Goal: Task Accomplishment & Management: Complete application form

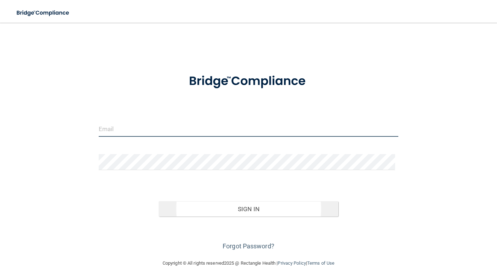
type input "Smiles@peabodyimplantdentistry.com"
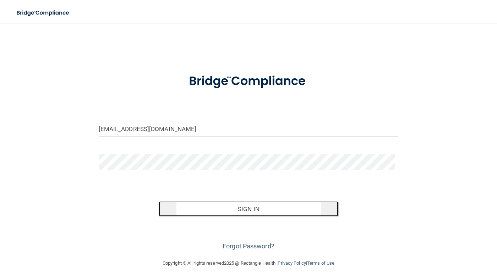
click at [238, 207] on button "Sign In" at bounding box center [249, 209] width 180 height 16
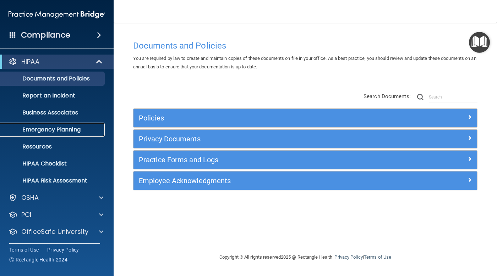
click at [59, 132] on p "Emergency Planning" at bounding box center [53, 129] width 97 height 7
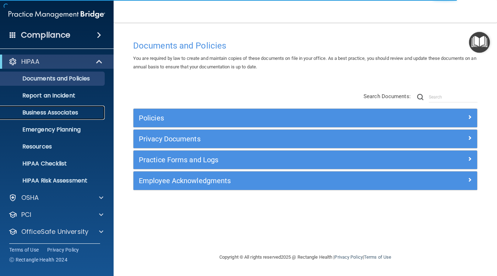
click at [82, 112] on p "Business Associates" at bounding box center [53, 112] width 97 height 7
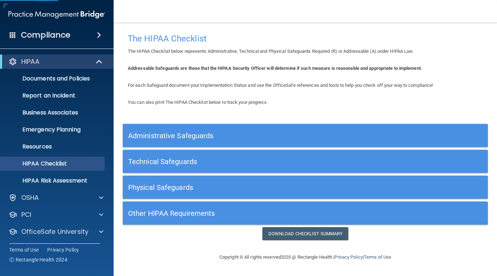
click at [179, 136] on h5 "Administrative Safeguards" at bounding box center [259, 136] width 263 height 8
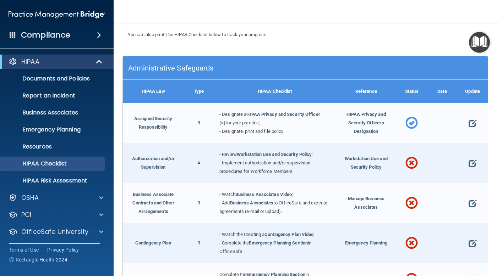
scroll to position [71, 0]
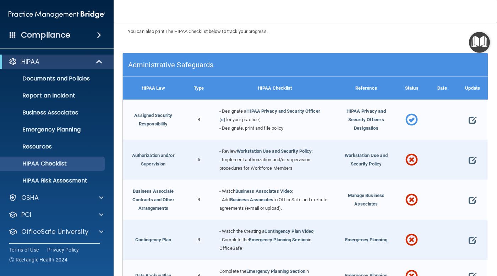
drag, startPoint x: 179, startPoint y: 136, endPoint x: 156, endPoint y: 134, distance: 23.5
click at [156, 134] on div "Assigned Security Responsibility" at bounding box center [153, 120] width 61 height 40
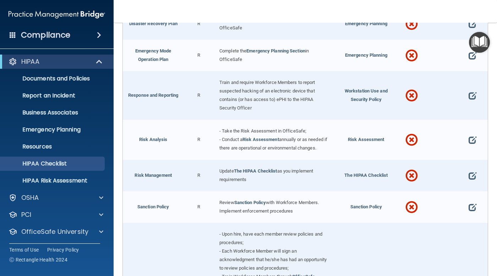
scroll to position [390, 0]
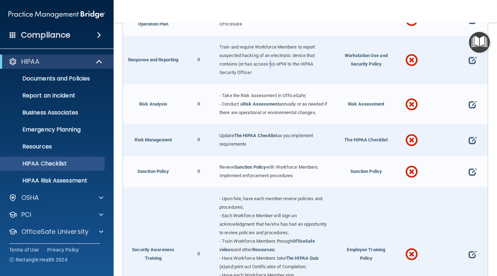
click at [270, 60] on span "Train and require Workforce Members to report suspected hacking of an electroni…" at bounding box center [267, 59] width 96 height 31
click at [283, 60] on span "Train and require Workforce Members to report suspected hacking of an electroni…" at bounding box center [267, 59] width 96 height 31
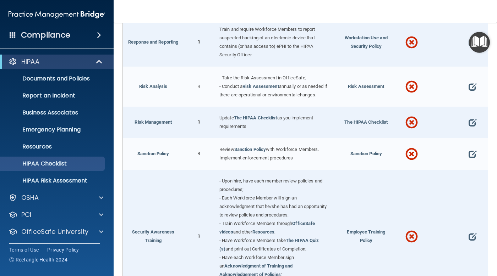
scroll to position [426, 0]
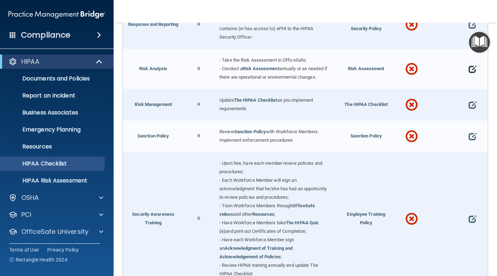
click at [468, 68] on span at bounding box center [472, 69] width 8 height 16
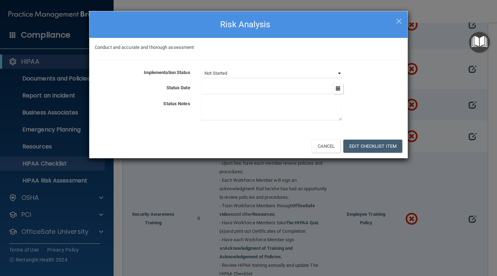
click at [272, 71] on select "Not Started In Progress Completed" at bounding box center [271, 73] width 141 height 10
click at [201, 68] on select "Not Started In Progress Completed" at bounding box center [271, 73] width 141 height 10
click at [367, 148] on button "Edit Checklist Item" at bounding box center [372, 146] width 59 height 13
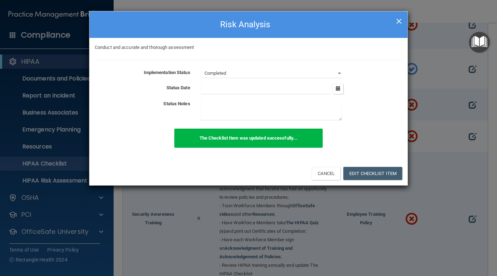
click at [398, 18] on span "×" at bounding box center [398, 20] width 6 height 14
select select "not_started"
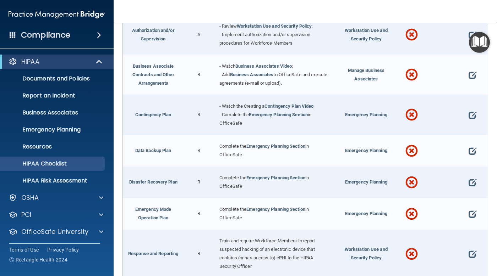
scroll to position [213, 0]
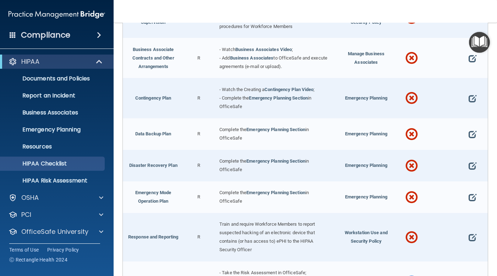
drag, startPoint x: 283, startPoint y: 88, endPoint x: 264, endPoint y: 88, distance: 18.4
click at [264, 88] on span "- Watch the Creating a" at bounding box center [241, 89] width 45 height 5
click at [280, 88] on link "Contingency Plan Video" at bounding box center [288, 89] width 49 height 5
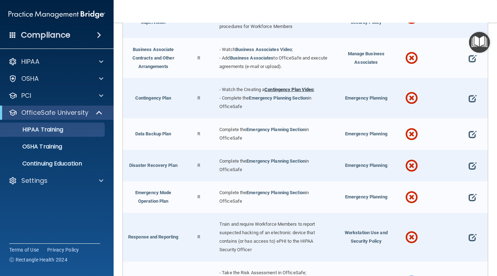
scroll to position [267, 0]
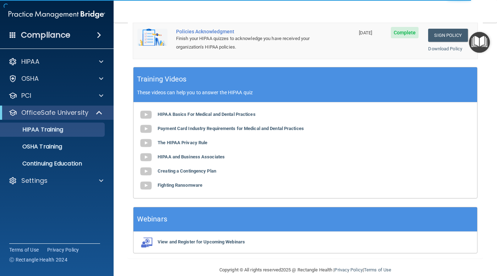
scroll to position [210, 0]
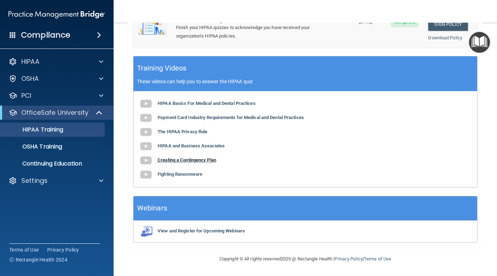
click at [191, 159] on b "Creating a Contingency Plan" at bounding box center [186, 159] width 59 height 5
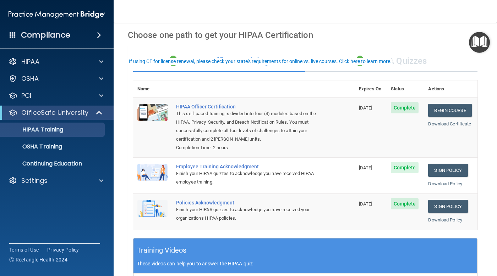
scroll to position [0, 0]
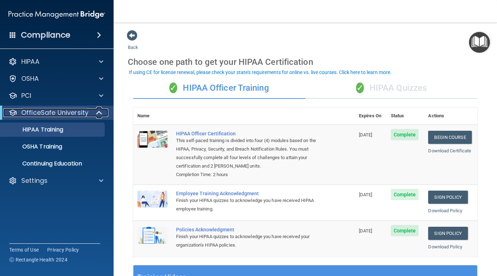
click at [98, 115] on span at bounding box center [100, 113] width 6 height 9
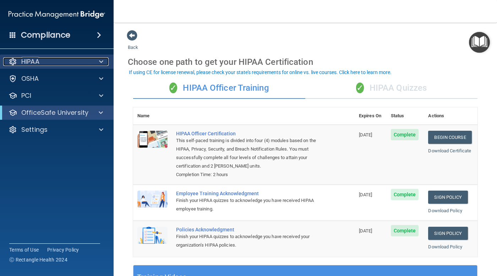
click at [101, 61] on span at bounding box center [101, 61] width 4 height 9
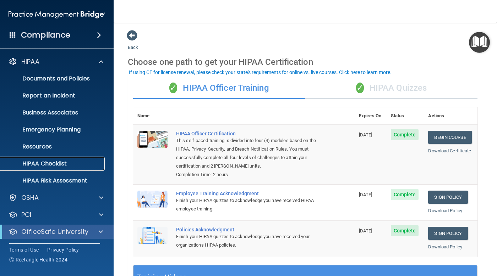
click at [70, 159] on link "HIPAA Checklist" at bounding box center [49, 164] width 112 height 14
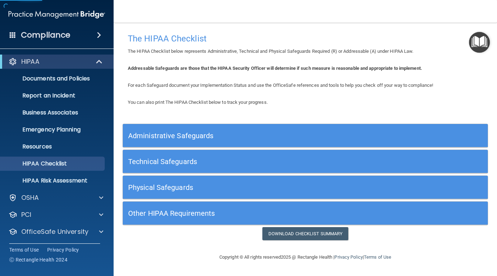
click at [209, 137] on h5 "Administrative Safeguards" at bounding box center [259, 136] width 263 height 8
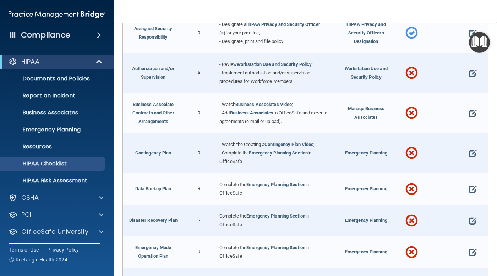
scroll to position [142, 0]
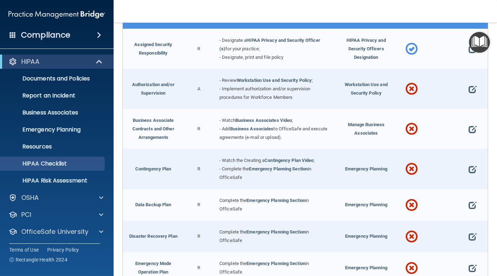
click at [462, 89] on div at bounding box center [472, 89] width 31 height 40
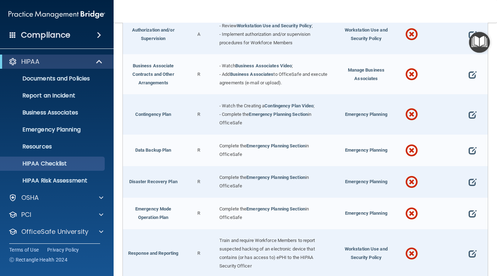
scroll to position [213, 0]
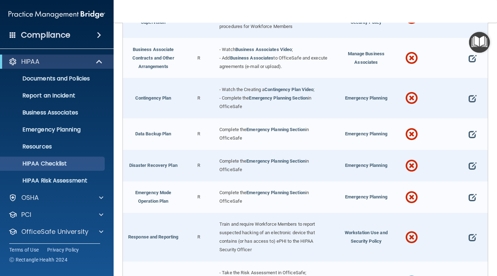
drag, startPoint x: 280, startPoint y: 98, endPoint x: 243, endPoint y: 98, distance: 37.2
click at [243, 98] on span "- Complete the" at bounding box center [233, 97] width 29 height 5
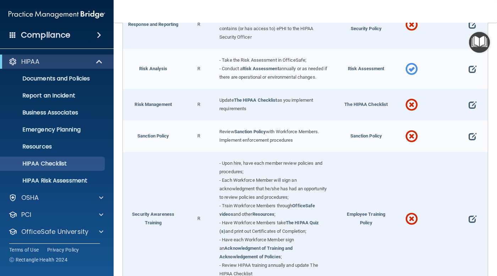
scroll to position [461, 0]
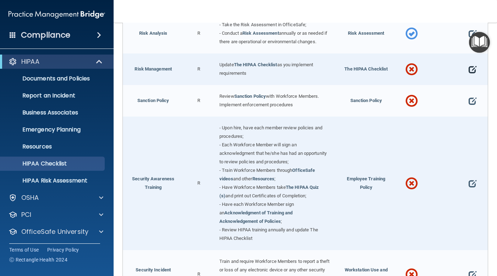
click at [468, 68] on span at bounding box center [472, 70] width 8 height 16
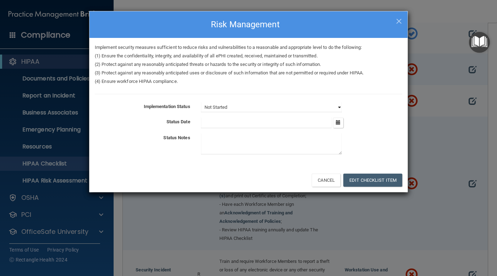
click at [271, 106] on select "Not Started In Progress Completed" at bounding box center [271, 107] width 141 height 10
click at [398, 20] on span "×" at bounding box center [398, 20] width 6 height 14
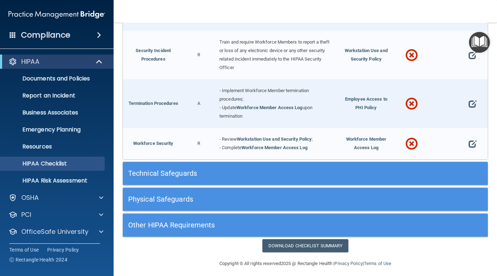
scroll to position [682, 0]
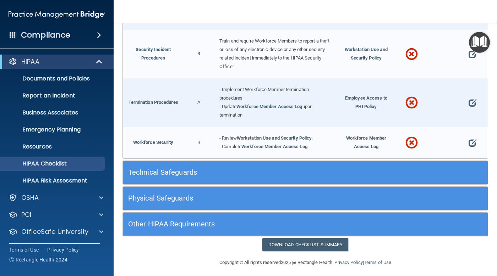
click at [330, 168] on h5 "Technical Safeguards" at bounding box center [259, 172] width 263 height 8
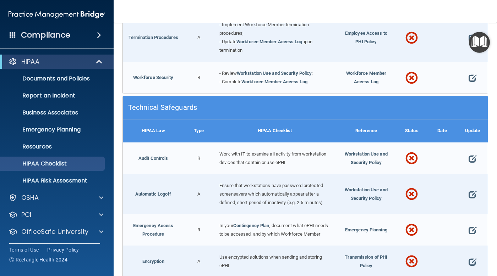
scroll to position [753, 0]
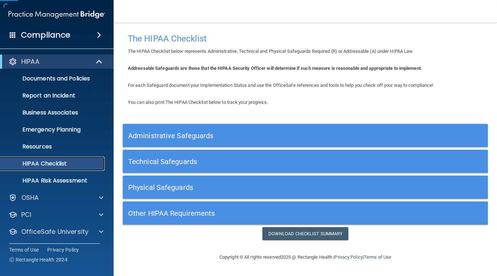
click at [94, 162] on p "HIPAA Checklist" at bounding box center [53, 163] width 97 height 7
click at [138, 161] on h5 "Technical Safeguards" at bounding box center [259, 162] width 263 height 8
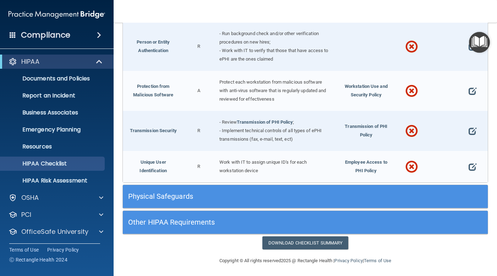
scroll to position [551, 0]
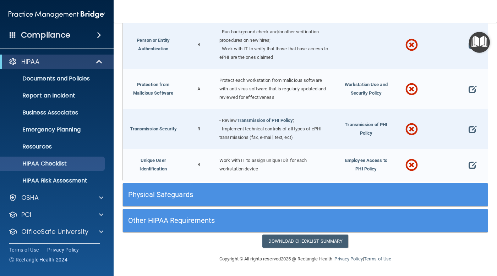
click at [178, 216] on div "Other HIPAA Requirements" at bounding box center [259, 221] width 273 height 16
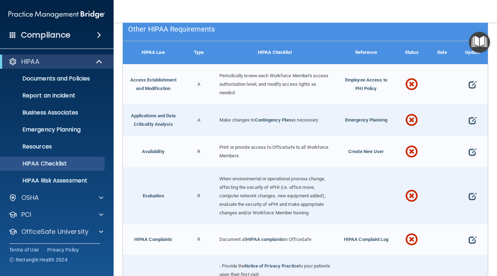
scroll to position [764, 0]
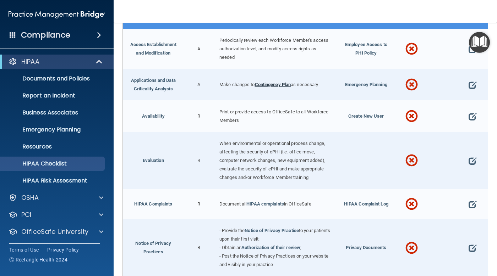
click at [277, 87] on link "Contingency Plan" at bounding box center [273, 84] width 36 height 5
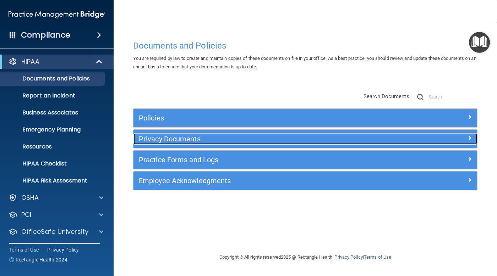
click at [248, 139] on h5 "Privacy Documents" at bounding box center [262, 139] width 247 height 8
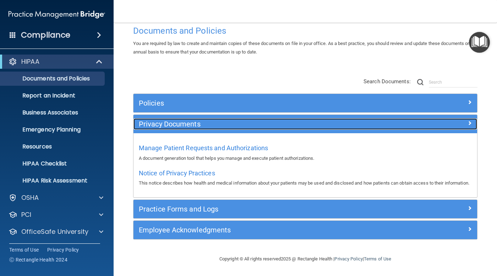
scroll to position [23, 0]
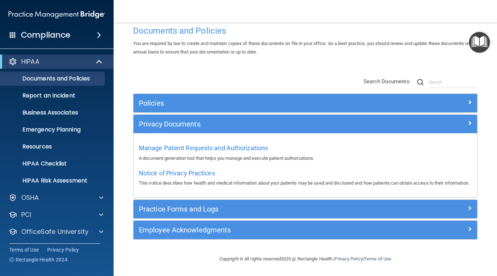
click at [201, 122] on div "Privacy Documents" at bounding box center [304, 124] width 343 height 18
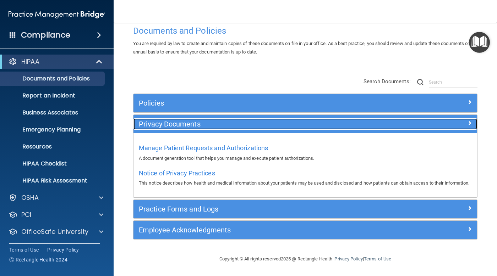
click at [244, 121] on div "Privacy Documents" at bounding box center [261, 123] width 257 height 11
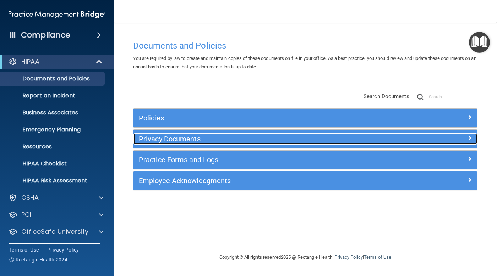
scroll to position [0, 0]
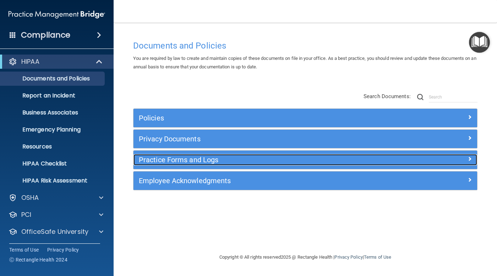
click at [265, 161] on h5 "Practice Forms and Logs" at bounding box center [262, 160] width 247 height 8
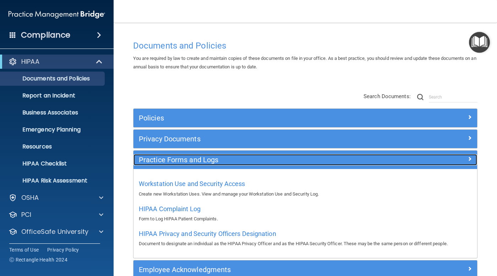
scroll to position [35, 0]
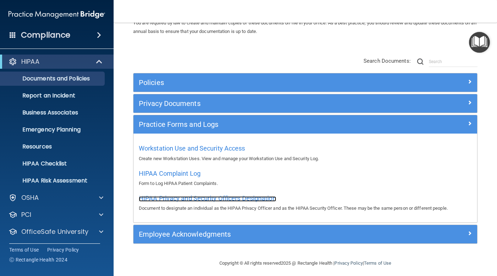
click at [268, 197] on span "HIPAA Privacy and Security Officers Designation" at bounding box center [207, 198] width 137 height 7
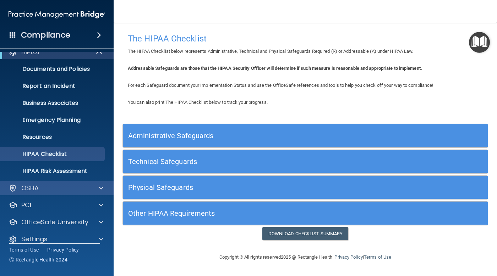
scroll to position [18, 0]
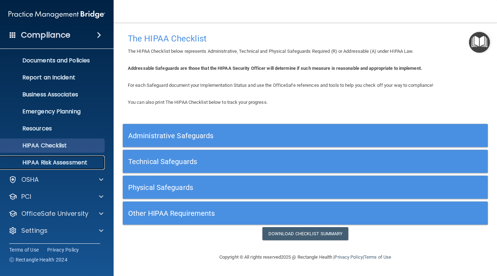
click at [85, 163] on p "HIPAA Risk Assessment" at bounding box center [53, 162] width 97 height 7
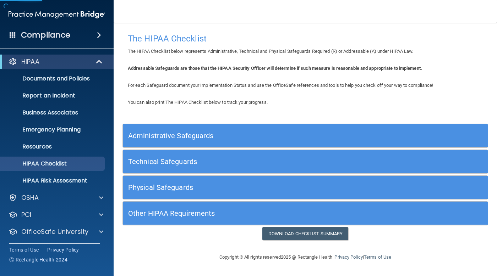
click at [158, 131] on div "Administrative Safeguards" at bounding box center [259, 136] width 273 height 16
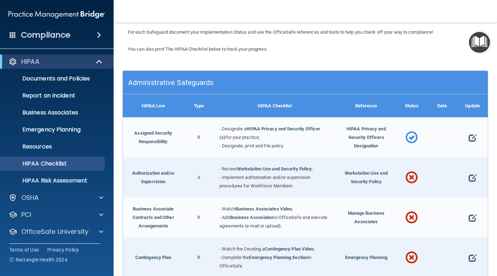
scroll to position [71, 0]
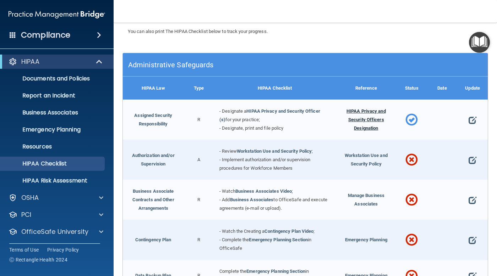
drag, startPoint x: 354, startPoint y: 121, endPoint x: 343, endPoint y: 110, distance: 15.8
click at [346, 110] on span "HIPAA Privacy and Security Officers Designation" at bounding box center [365, 120] width 39 height 22
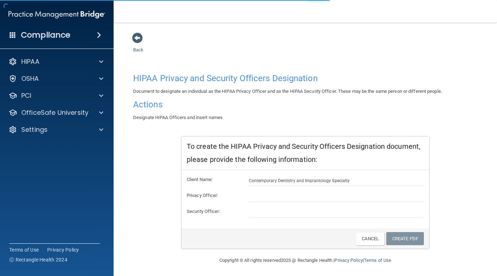
scroll to position [6, 0]
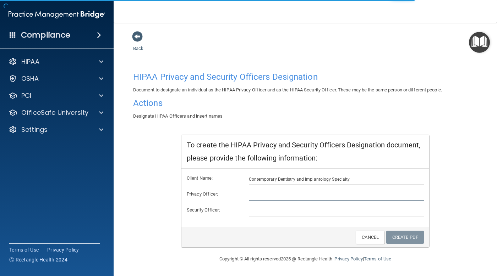
click at [308, 193] on input "text" at bounding box center [336, 195] width 175 height 11
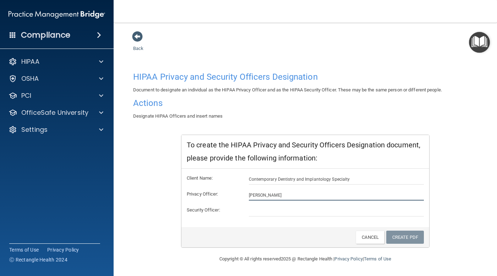
type input "[PERSON_NAME]"
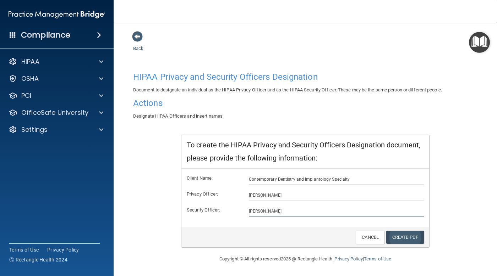
type input "[PERSON_NAME]"
click at [404, 237] on link "Create PDF" at bounding box center [405, 237] width 38 height 13
click at [137, 40] on span at bounding box center [137, 36] width 11 height 11
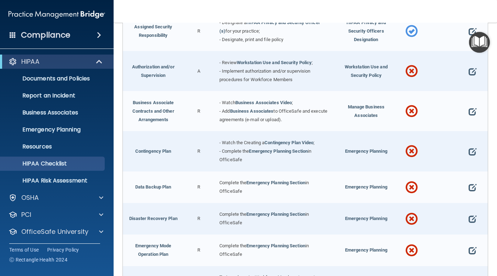
scroll to position [177, 0]
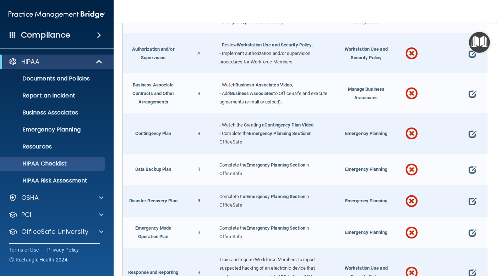
drag, startPoint x: 253, startPoint y: 84, endPoint x: 226, endPoint y: 86, distance: 27.0
click at [226, 86] on span "- Watch" at bounding box center [227, 84] width 16 height 5
click at [243, 85] on link "Business Associates Video" at bounding box center [263, 84] width 57 height 5
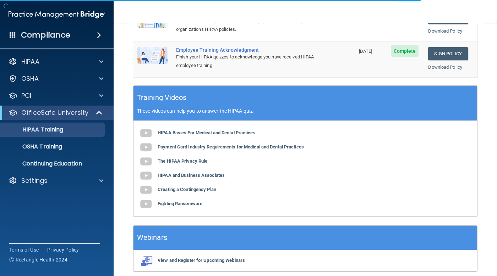
scroll to position [210, 0]
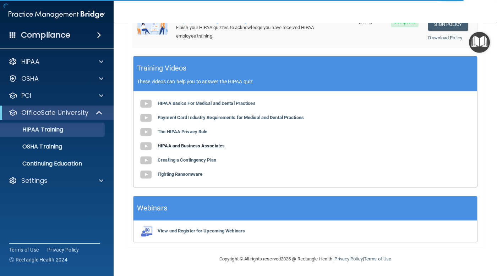
click at [176, 146] on b "HIPAA and Business Associates" at bounding box center [190, 145] width 67 height 5
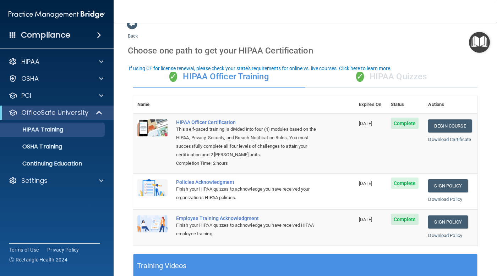
scroll to position [0, 0]
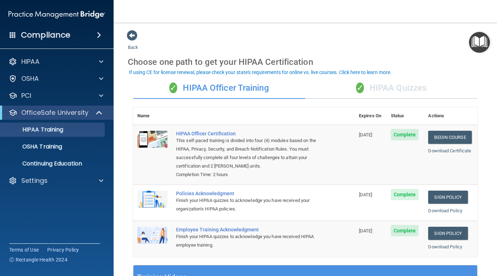
click at [366, 85] on div "✓ HIPAA Quizzes" at bounding box center [391, 88] width 172 height 21
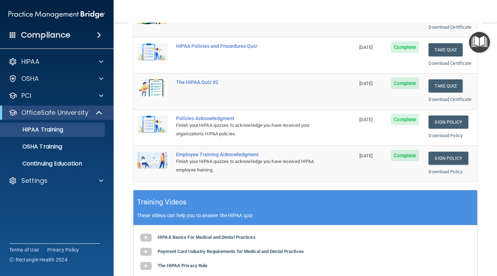
scroll to position [71, 0]
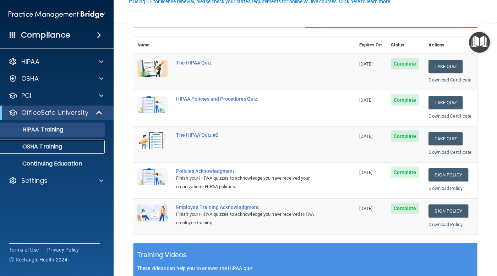
click at [54, 148] on p "OSHA Training" at bounding box center [33, 146] width 57 height 7
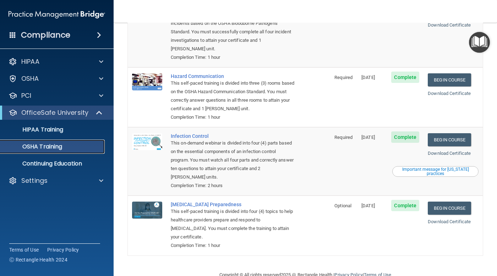
scroll to position [98, 0]
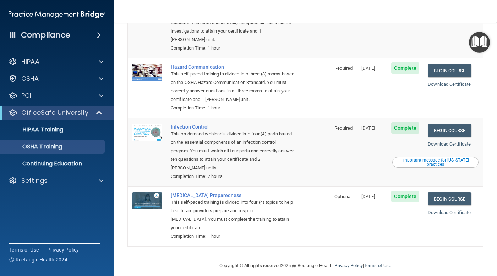
click at [283, 149] on div "This on-demand webinar is divided into four (4) parts based on the essential co…" at bounding box center [233, 151] width 124 height 43
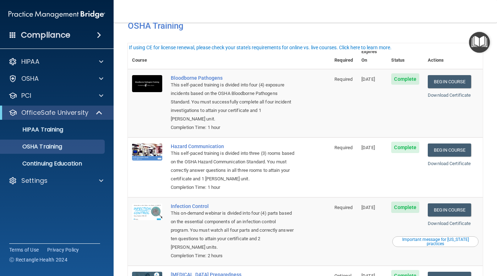
scroll to position [35, 0]
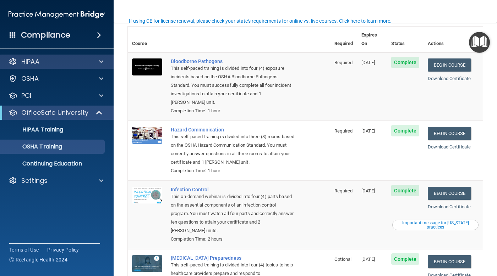
click at [63, 67] on div "HIPAA" at bounding box center [57, 62] width 114 height 14
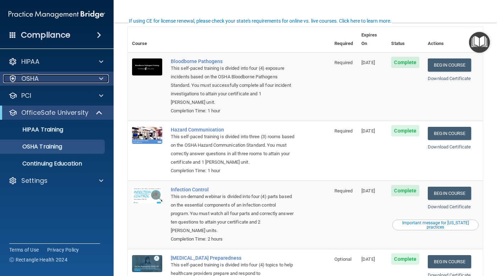
click at [66, 74] on div "OSHA" at bounding box center [47, 78] width 88 height 9
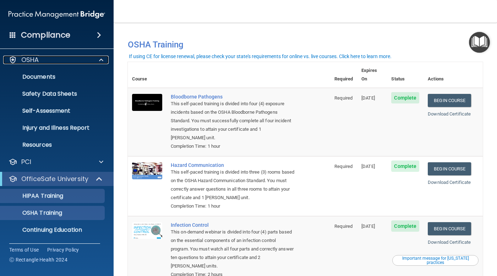
scroll to position [35, 0]
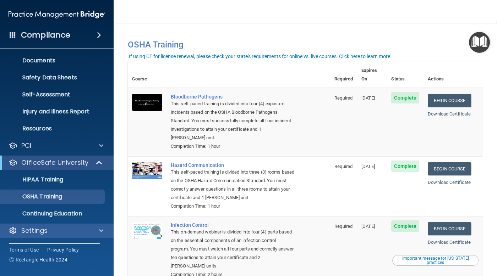
click at [88, 235] on div "Settings" at bounding box center [57, 231] width 114 height 14
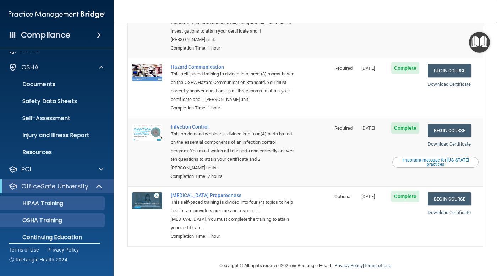
scroll to position [0, 0]
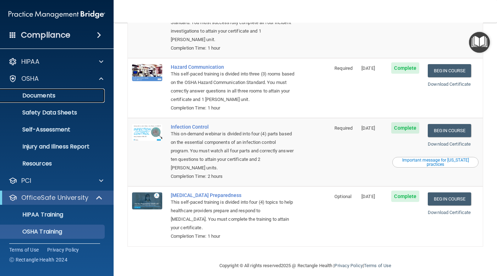
click at [61, 95] on p "Documents" at bounding box center [53, 95] width 97 height 7
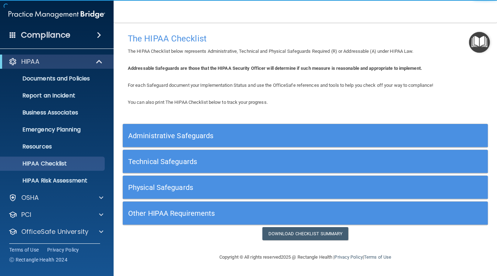
click at [177, 137] on h5 "Administrative Safeguards" at bounding box center [259, 136] width 263 height 8
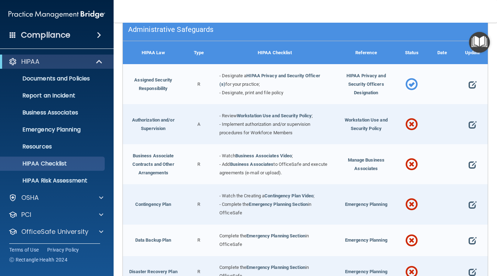
scroll to position [142, 0]
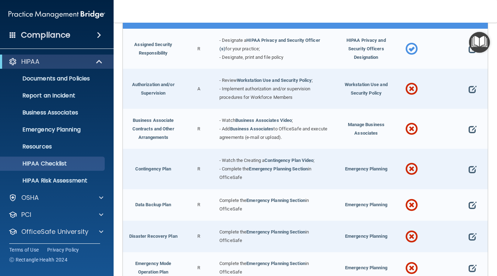
click at [461, 129] on div at bounding box center [472, 129] width 31 height 40
click at [468, 129] on span at bounding box center [472, 130] width 8 height 16
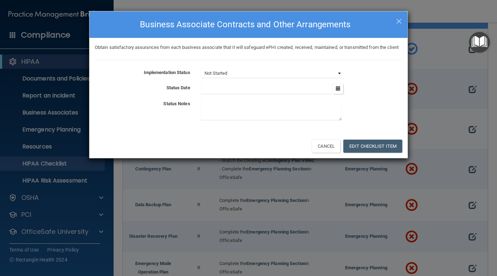
click at [256, 78] on select "Not Started In Progress Completed" at bounding box center [271, 73] width 141 height 10
click at [201, 77] on select "Not Started In Progress Completed" at bounding box center [271, 73] width 141 height 10
click at [355, 153] on button "Edit Checklist Item" at bounding box center [372, 146] width 59 height 13
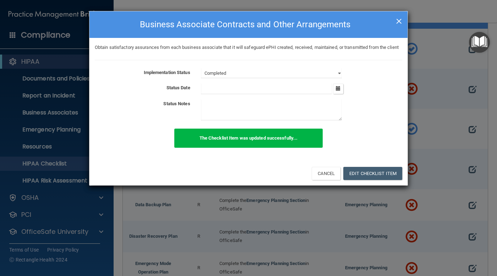
click at [397, 18] on span "×" at bounding box center [398, 20] width 6 height 14
select select "not_started"
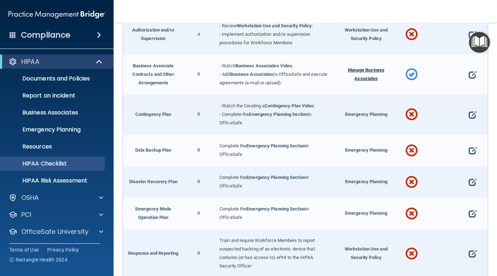
scroll to position [213, 0]
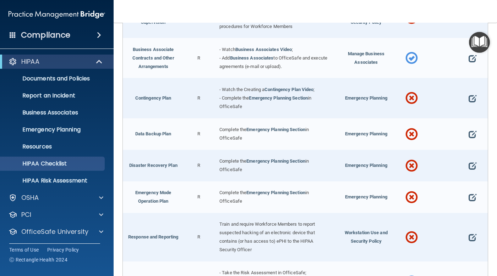
drag, startPoint x: 279, startPoint y: 89, endPoint x: 262, endPoint y: 85, distance: 16.8
click at [262, 85] on div "- Watch the Creating a Contingency Plan Video ; - Complete the Emergency Planni…" at bounding box center [275, 98] width 122 height 40
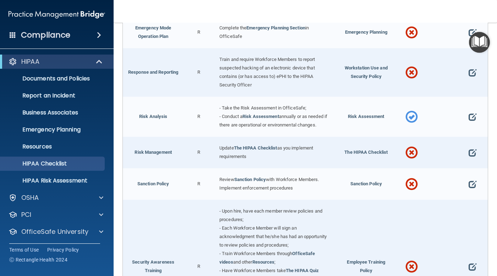
scroll to position [390, 0]
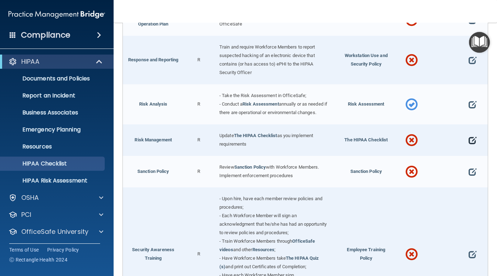
click at [468, 140] on span at bounding box center [472, 141] width 8 height 16
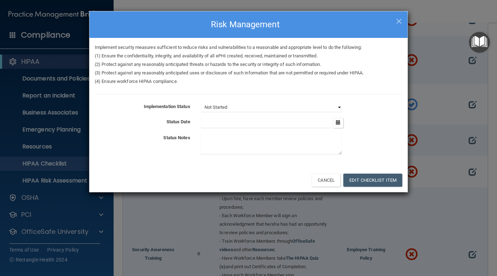
click at [277, 112] on select "Not Started In Progress Completed" at bounding box center [271, 107] width 141 height 10
select select "completed"
click at [201, 102] on select "Not Started In Progress Completed" at bounding box center [271, 107] width 141 height 10
click at [351, 177] on button "Edit Checklist Item" at bounding box center [372, 180] width 59 height 13
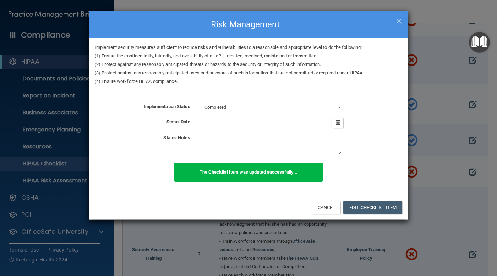
click at [395, 22] on h4 "Risk Management" at bounding box center [248, 25] width 307 height 16
click at [395, 19] on h4 "Risk Management" at bounding box center [248, 25] width 307 height 16
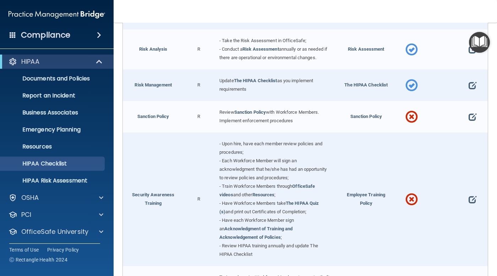
scroll to position [461, 0]
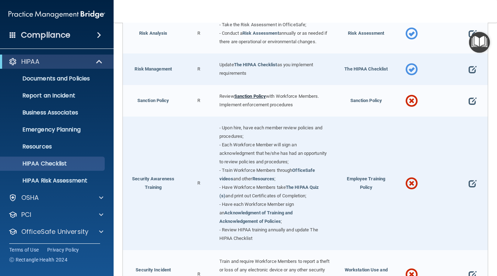
click at [258, 96] on link "Sanction Policy" at bounding box center [250, 96] width 32 height 5
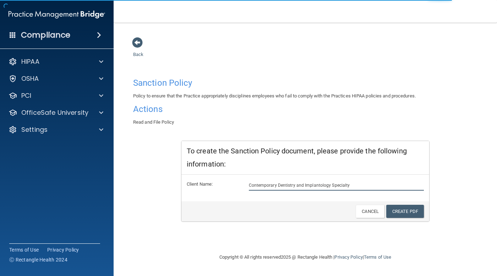
click at [351, 186] on input "Contemporary Dentistry and Implantology Specialty" at bounding box center [336, 185] width 175 height 11
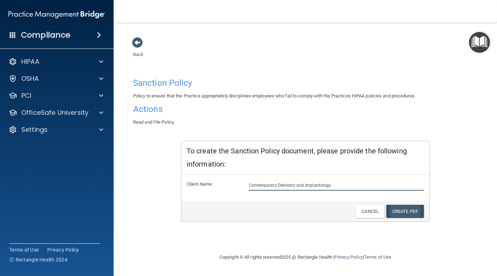
type input "Contemporary Dentistry and Implantology"
click at [401, 208] on link "Create PDF" at bounding box center [405, 211] width 38 height 13
click at [135, 45] on span at bounding box center [137, 42] width 11 height 11
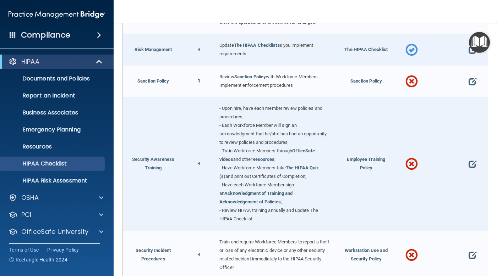
scroll to position [497, 0]
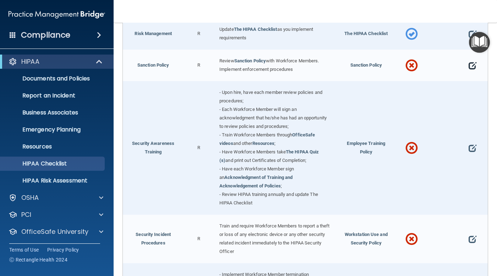
click at [468, 64] on span at bounding box center [472, 66] width 8 height 16
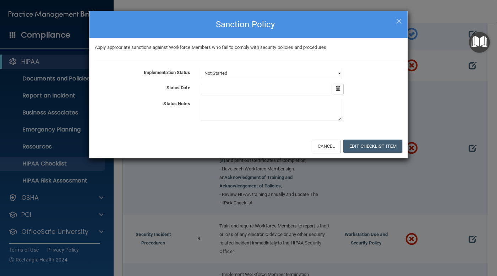
click at [271, 75] on select "Not Started In Progress Completed" at bounding box center [271, 73] width 141 height 10
click at [201, 68] on select "Not Started In Progress Completed" at bounding box center [271, 73] width 141 height 10
click at [368, 142] on button "Edit Checklist Item" at bounding box center [372, 146] width 59 height 13
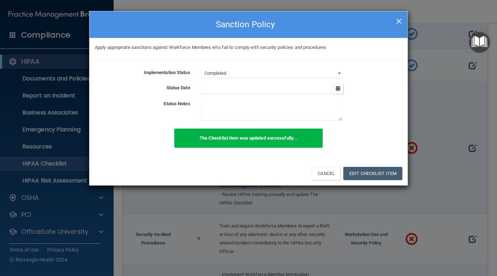
click at [400, 18] on span "×" at bounding box center [398, 20] width 6 height 14
select select "not_started"
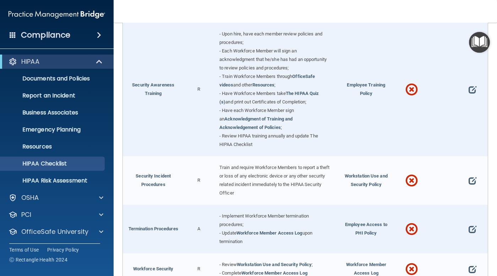
scroll to position [567, 0]
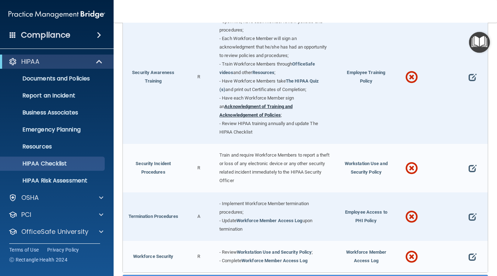
click at [251, 111] on link "Acknowledgment of Training and Acknowledgement of Policies" at bounding box center [255, 111] width 73 height 14
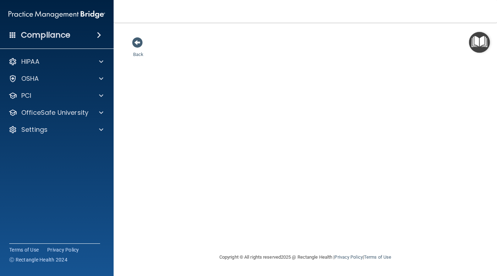
click at [233, 93] on div "Back" at bounding box center [305, 145] width 355 height 216
click at [135, 43] on span at bounding box center [137, 42] width 11 height 11
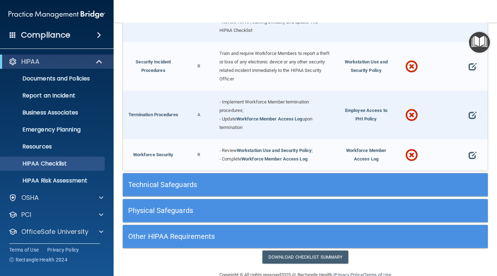
scroll to position [682, 0]
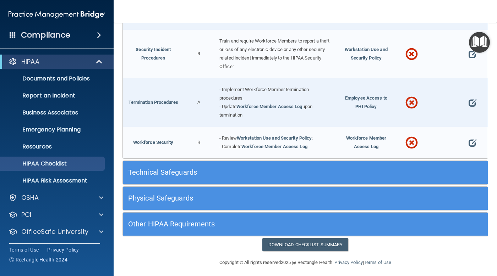
click at [315, 165] on div "Technical Safeguards" at bounding box center [259, 173] width 273 height 16
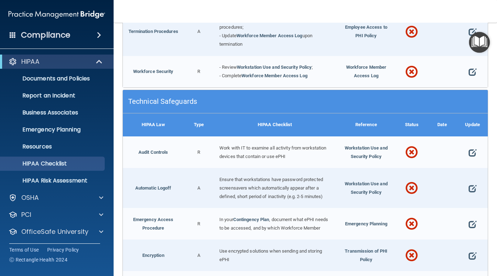
scroll to position [788, 0]
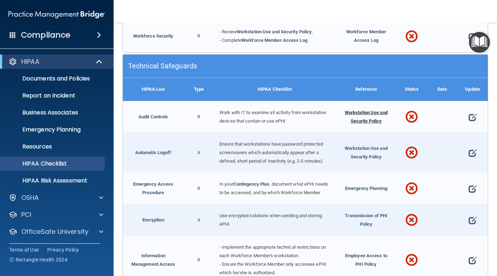
click at [358, 115] on span "Workstation Use and Security Policy" at bounding box center [365, 117] width 43 height 14
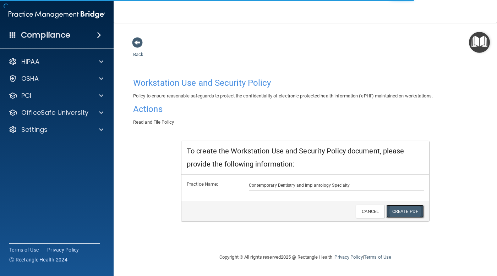
click at [398, 211] on link "Create PDF" at bounding box center [405, 211] width 38 height 13
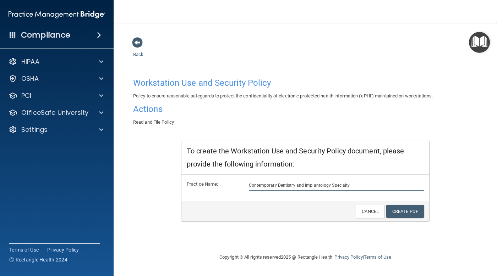
drag, startPoint x: 351, startPoint y: 185, endPoint x: 331, endPoint y: 188, distance: 20.4
click at [331, 188] on input "Contemporary Dentistry and Implantology Specialty" at bounding box center [336, 185] width 175 height 11
type input "Contemporary Dentistry and Implantology"
click at [400, 209] on link "Create PDF" at bounding box center [405, 211] width 38 height 13
click at [138, 46] on span at bounding box center [137, 42] width 11 height 11
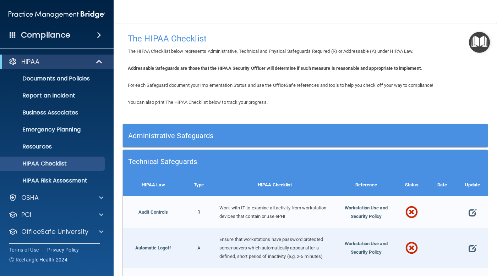
click at [264, 136] on h5 "Administrative Safeguards" at bounding box center [259, 136] width 263 height 8
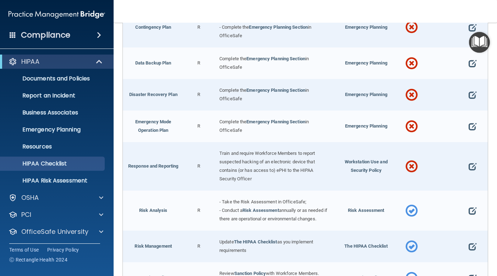
scroll to position [319, 0]
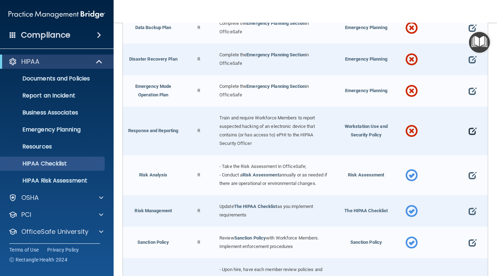
click at [468, 130] on span at bounding box center [472, 131] width 8 height 16
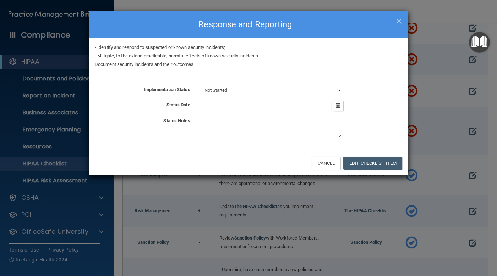
click at [283, 93] on select "Not Started In Progress Completed" at bounding box center [271, 90] width 141 height 10
click at [201, 85] on select "Not Started In Progress Completed" at bounding box center [271, 90] width 141 height 10
click at [395, 22] on span "×" at bounding box center [398, 20] width 6 height 14
select select "not_started"
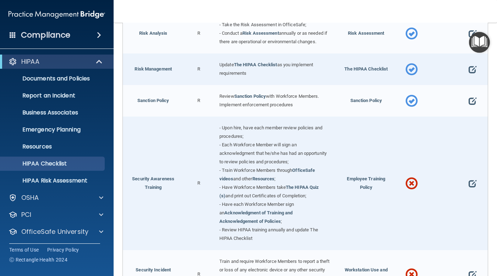
scroll to position [497, 0]
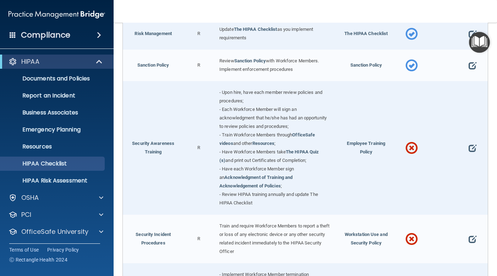
drag, startPoint x: 270, startPoint y: 176, endPoint x: 195, endPoint y: 185, distance: 75.4
click at [195, 185] on div "R" at bounding box center [198, 148] width 31 height 134
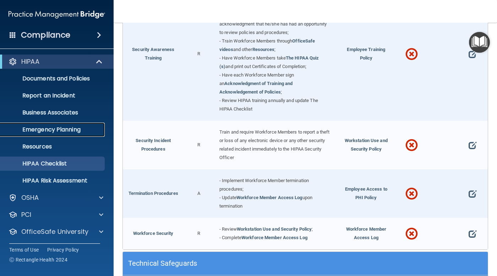
scroll to position [603, 0]
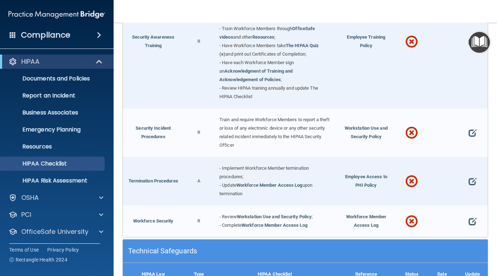
click at [182, 157] on div "Termination Procedures" at bounding box center [153, 181] width 61 height 49
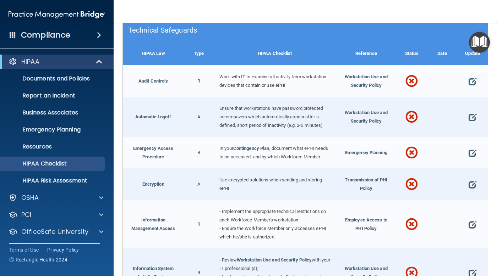
scroll to position [815, 0]
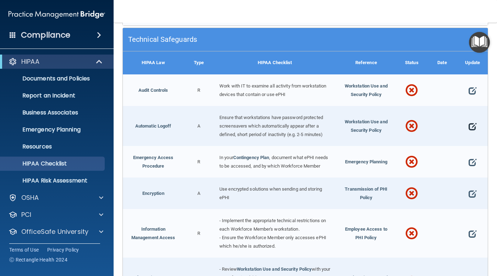
click at [468, 123] on span at bounding box center [472, 126] width 8 height 16
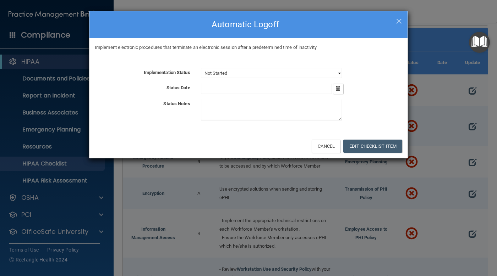
click at [310, 75] on select "Not Started In Progress Completed" at bounding box center [271, 73] width 141 height 10
click at [201, 68] on select "Not Started In Progress Completed" at bounding box center [271, 73] width 141 height 10
click at [366, 147] on button "Edit Checklist Item" at bounding box center [372, 146] width 59 height 13
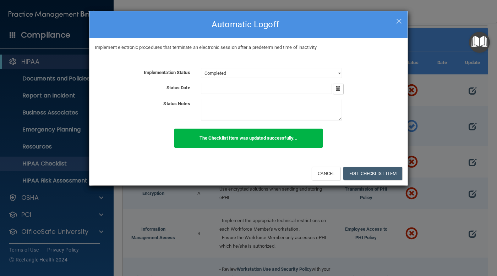
click at [395, 21] on h4 "Automatic Logoff" at bounding box center [248, 25] width 307 height 16
click at [399, 21] on span "×" at bounding box center [398, 20] width 6 height 14
select select "not_started"
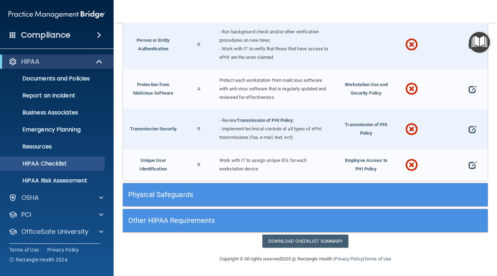
scroll to position [1240, 0]
click at [260, 187] on div "Physical Safeguards" at bounding box center [259, 195] width 273 height 16
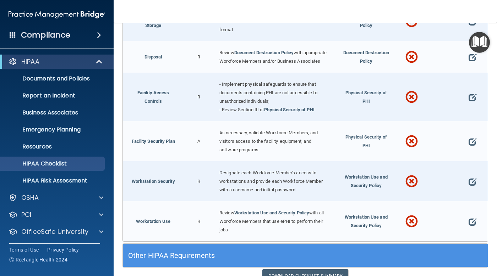
scroll to position [1542, 0]
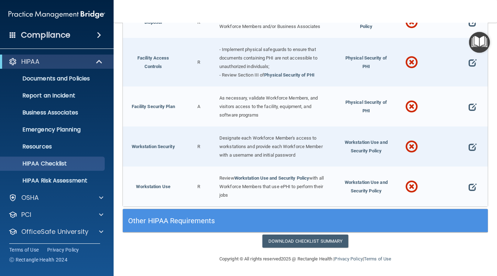
click at [191, 213] on div "Other HIPAA Requirements" at bounding box center [259, 221] width 273 height 16
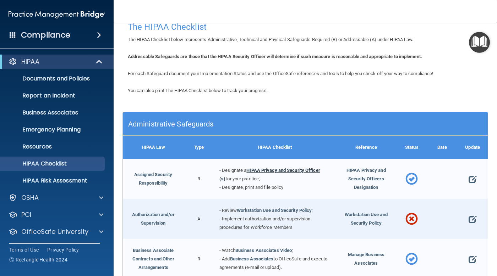
scroll to position [0, 0]
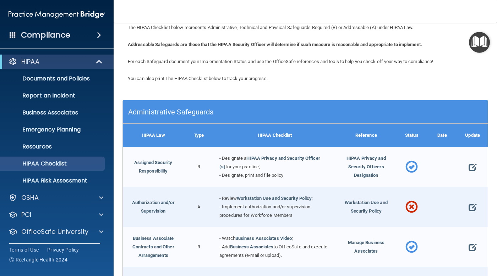
scroll to position [71, 0]
